Goal: Information Seeking & Learning: Learn about a topic

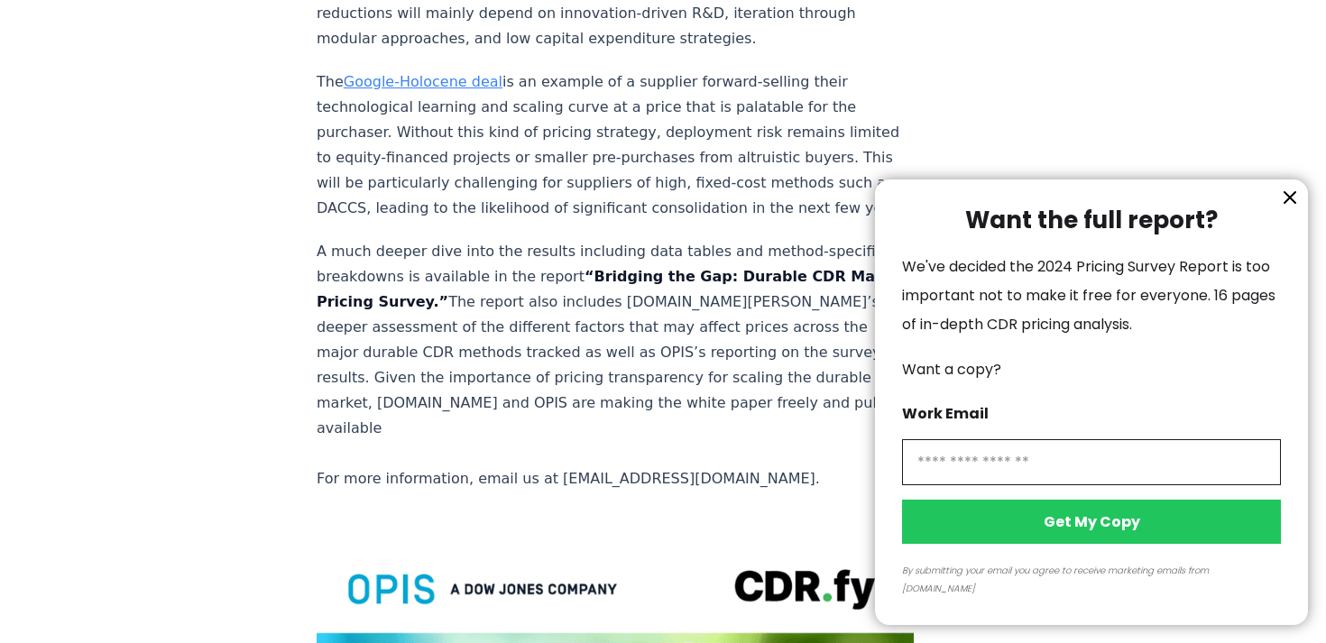
scroll to position [3253, 0]
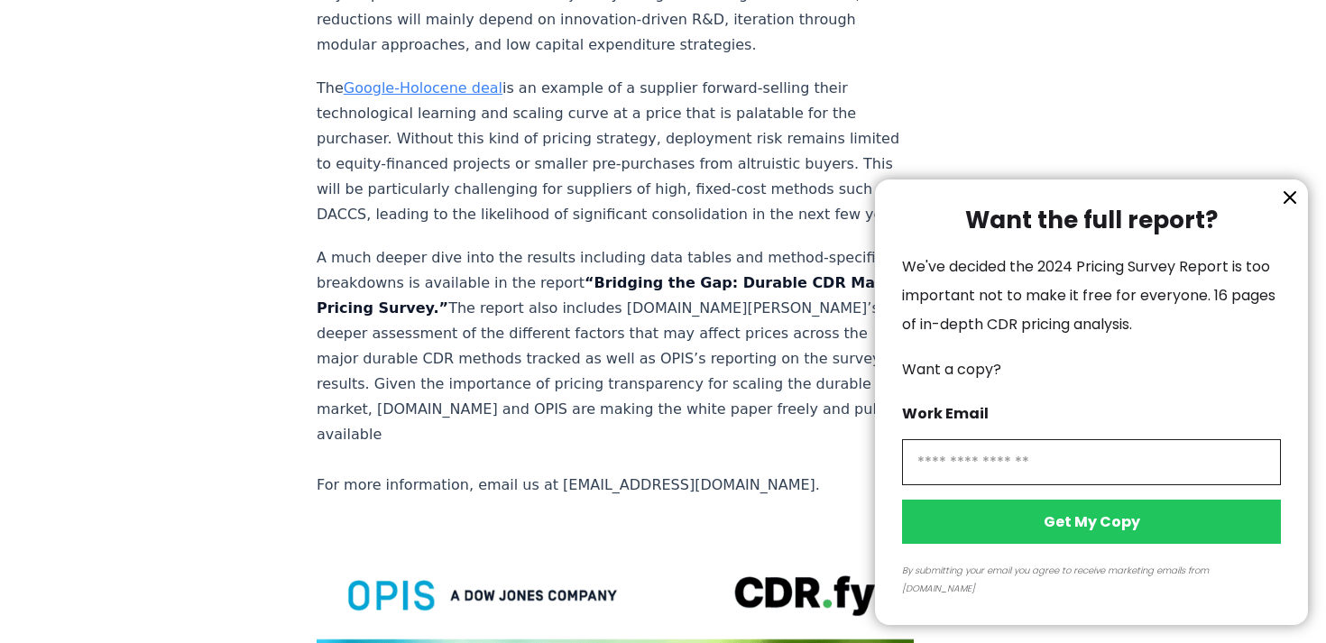
click at [569, 96] on div at bounding box center [663, 321] width 1326 height 643
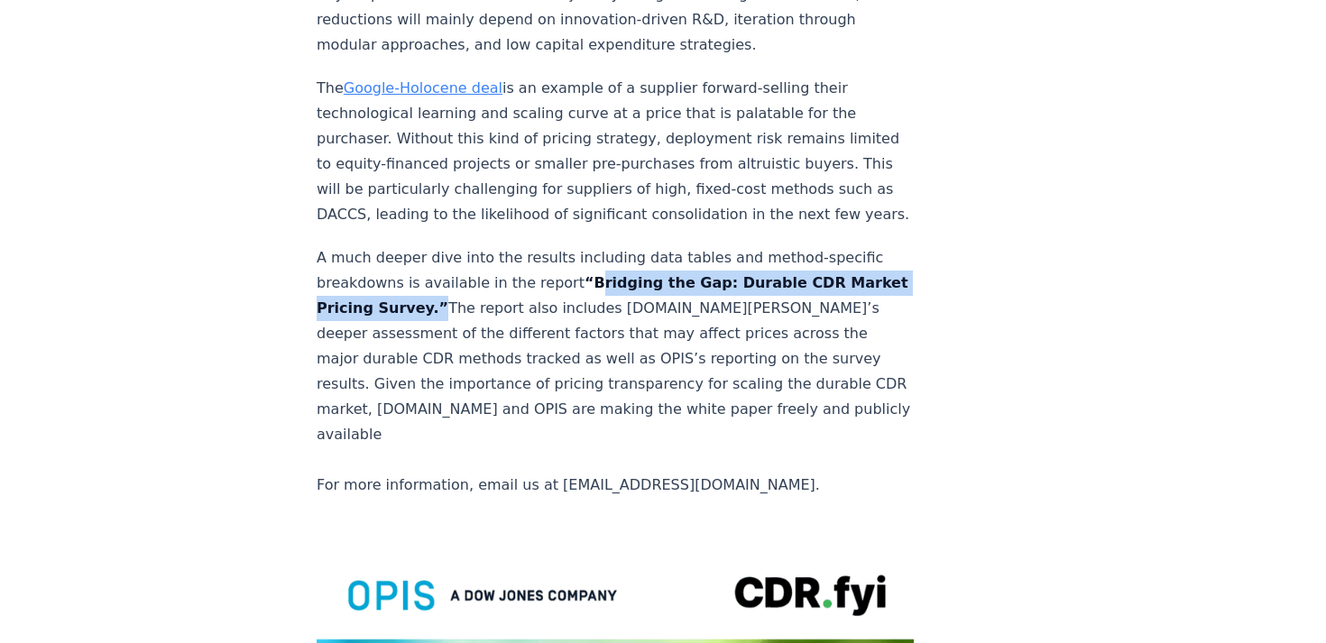
copy strong "Bridging the Gap: Durable CDR Market Pricing Survey."
drag, startPoint x: 567, startPoint y: 95, endPoint x: 365, endPoint y: 124, distance: 204.2
click at [365, 274] on strong "“Bridging the Gap: Durable CDR Market Pricing Survey.”" at bounding box center [613, 295] width 592 height 42
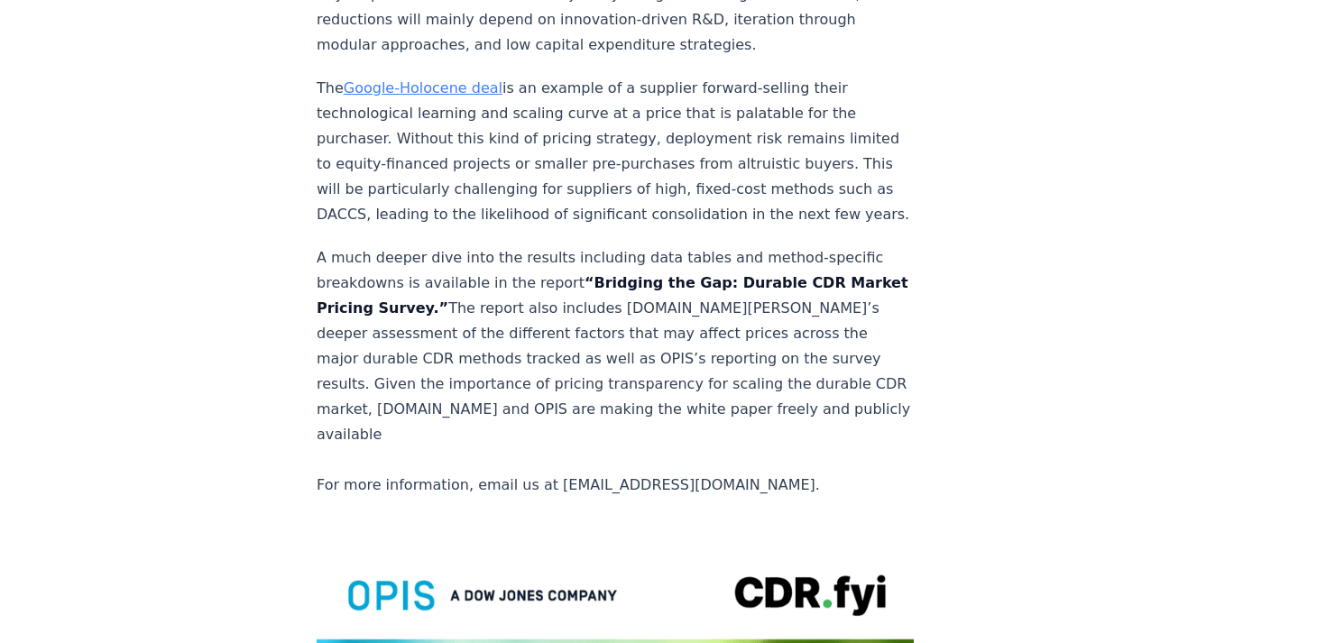
click at [859, 245] on p "A much deeper dive into the results including data tables and method-specific b…" at bounding box center [615, 371] width 597 height 253
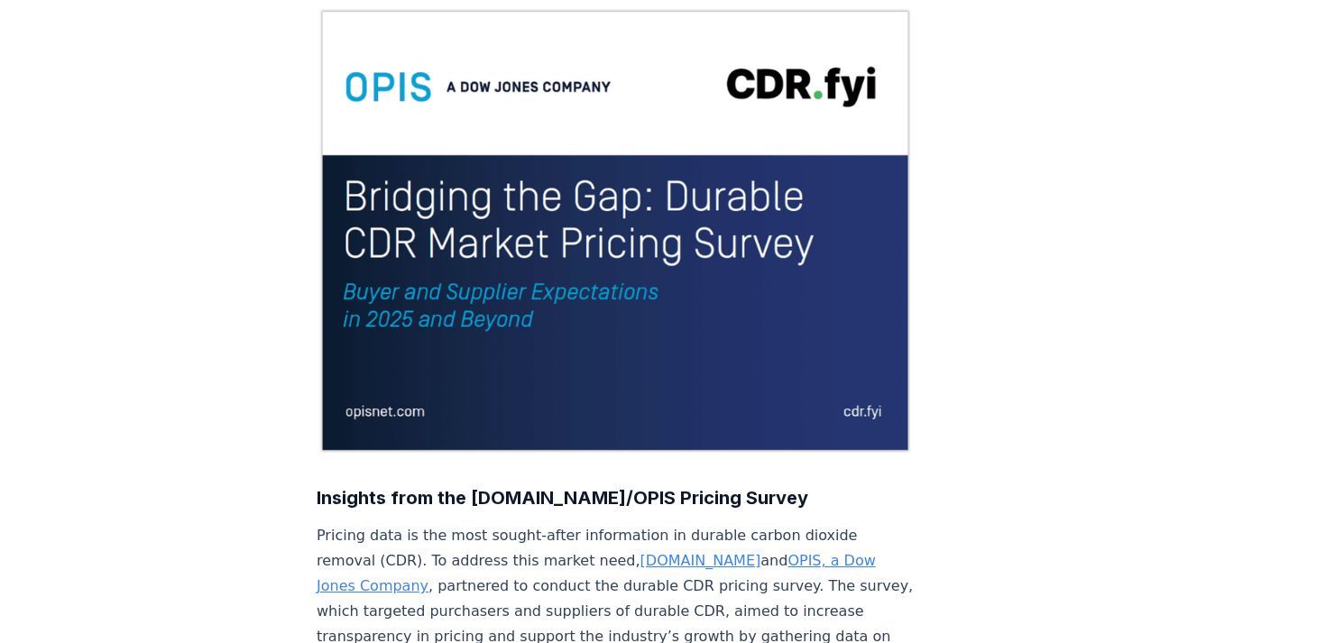
scroll to position [0, 0]
